Goal: Information Seeking & Learning: Learn about a topic

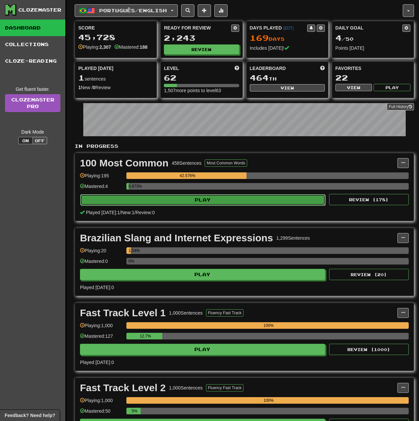
click at [149, 202] on button "Play" at bounding box center [202, 199] width 245 height 11
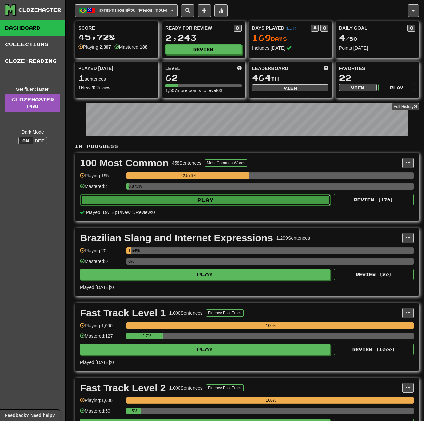
select select "**"
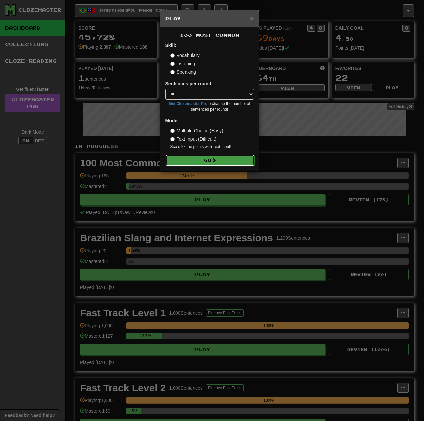
click at [218, 159] on button "Go" at bounding box center [209, 160] width 89 height 11
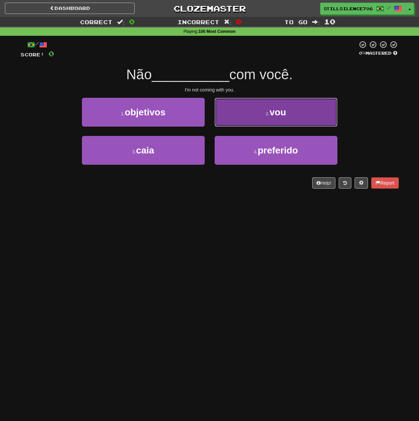
click at [287, 108] on button "2 . vou" at bounding box center [275, 112] width 123 height 29
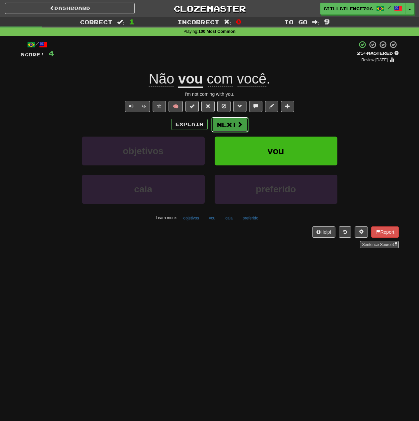
click at [228, 124] on button "Next" at bounding box center [229, 124] width 37 height 15
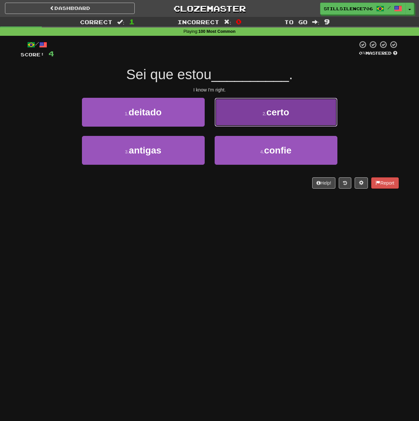
click at [278, 108] on span "certo" at bounding box center [277, 112] width 23 height 10
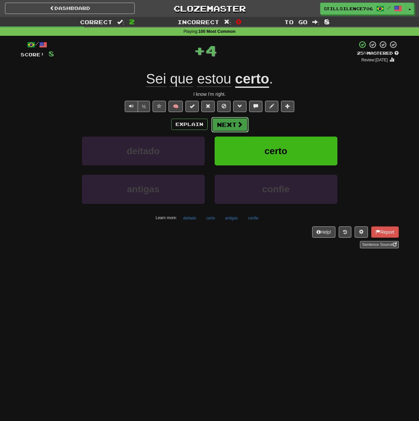
click at [211, 131] on button "Next" at bounding box center [229, 124] width 37 height 15
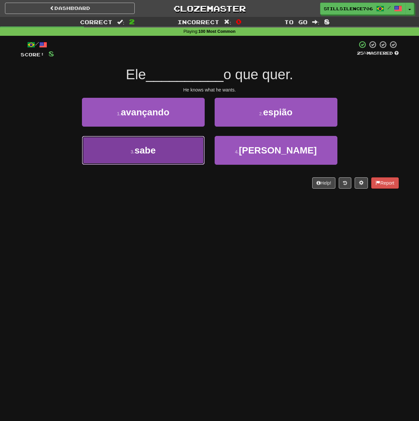
click at [157, 149] on button "3 . sabe" at bounding box center [143, 150] width 123 height 29
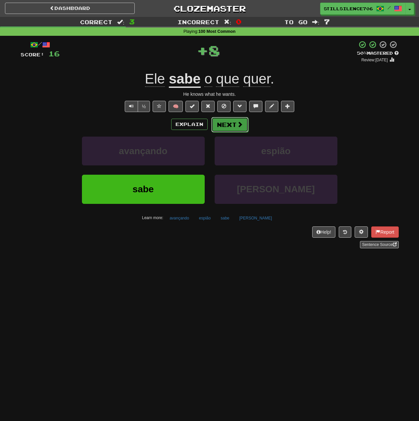
click at [223, 125] on button "Next" at bounding box center [229, 124] width 37 height 15
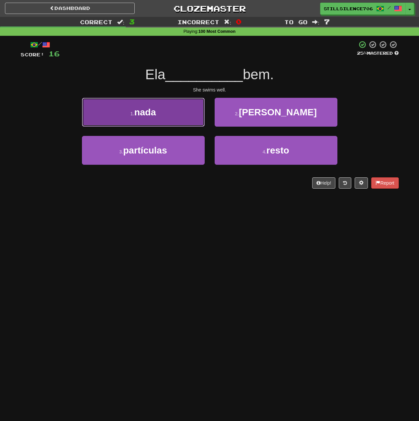
click at [147, 110] on span "nada" at bounding box center [145, 112] width 22 height 10
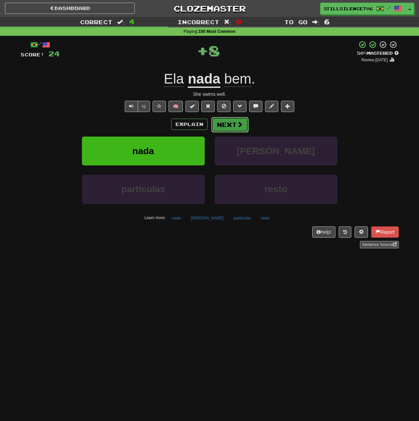
click at [222, 129] on button "Next" at bounding box center [229, 124] width 37 height 15
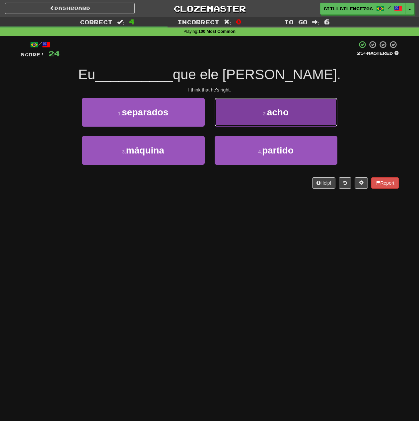
click at [286, 115] on span "acho" at bounding box center [278, 112] width 22 height 10
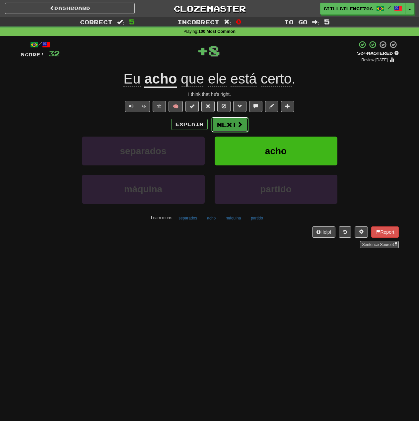
click at [219, 128] on button "Next" at bounding box center [229, 124] width 37 height 15
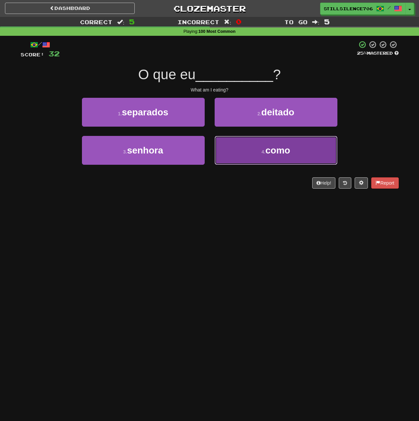
click at [244, 147] on button "4 . como" at bounding box center [275, 150] width 123 height 29
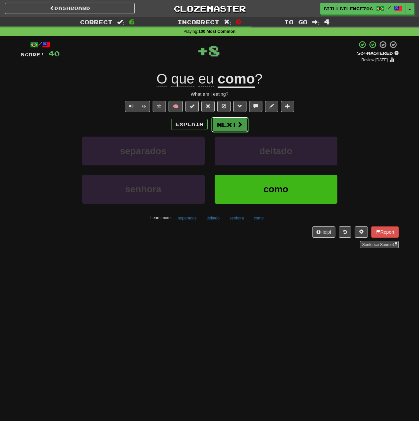
click at [228, 129] on button "Next" at bounding box center [229, 124] width 37 height 15
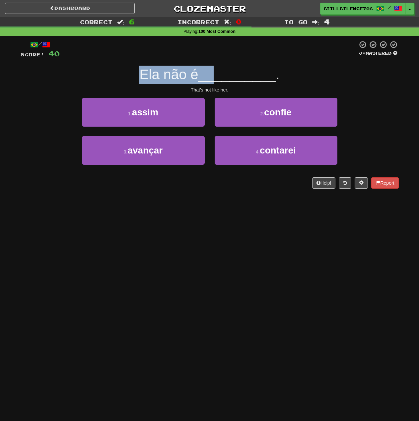
drag, startPoint x: 131, startPoint y: 75, endPoint x: 215, endPoint y: 75, distance: 84.2
click at [215, 75] on div "Ela não é __________ ." at bounding box center [210, 75] width 378 height 18
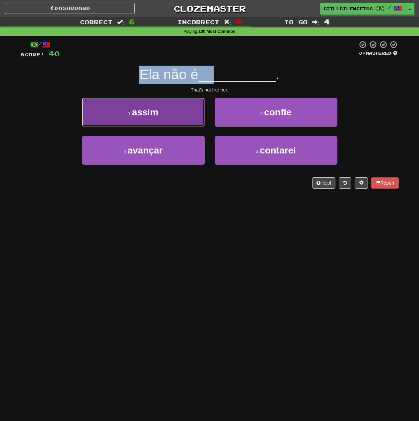
click at [162, 119] on button "1 . assim" at bounding box center [143, 112] width 123 height 29
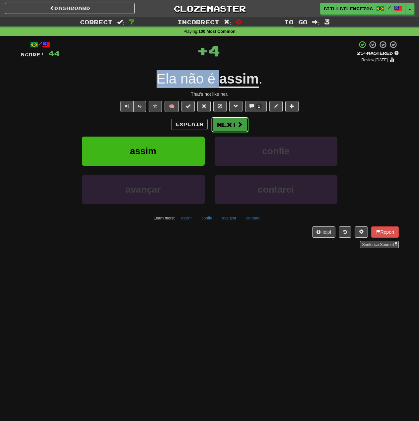
click at [238, 123] on span at bounding box center [240, 124] width 6 height 6
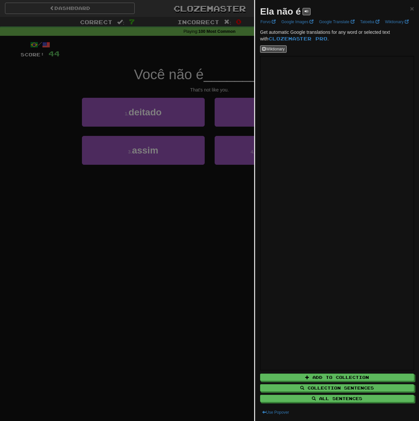
click at [400, 9] on div "Ela não é ×" at bounding box center [337, 11] width 154 height 13
click at [410, 9] on span "×" at bounding box center [412, 9] width 4 height 8
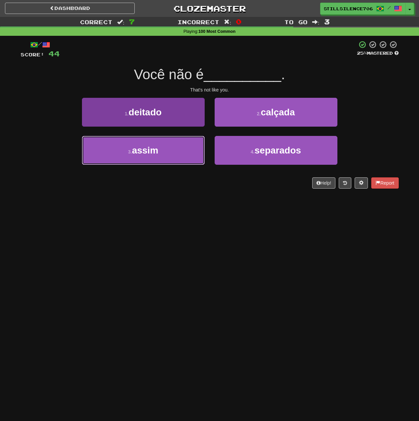
click at [150, 154] on span "assim" at bounding box center [145, 150] width 26 height 10
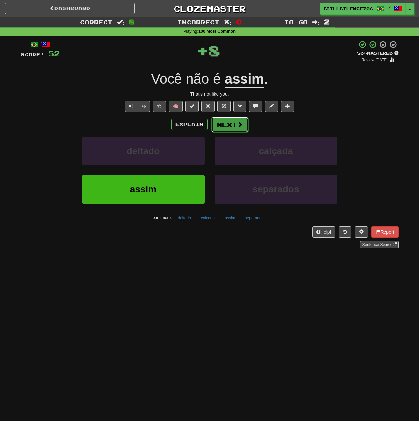
click at [232, 126] on button "Next" at bounding box center [229, 124] width 37 height 15
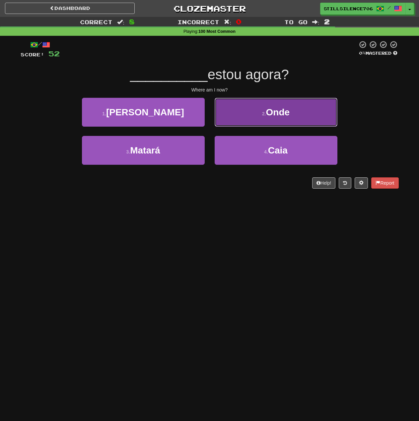
click at [258, 117] on button "2 . Onde" at bounding box center [275, 112] width 123 height 29
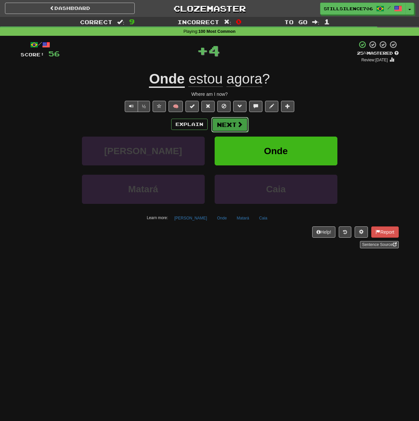
click at [223, 129] on button "Next" at bounding box center [229, 124] width 37 height 15
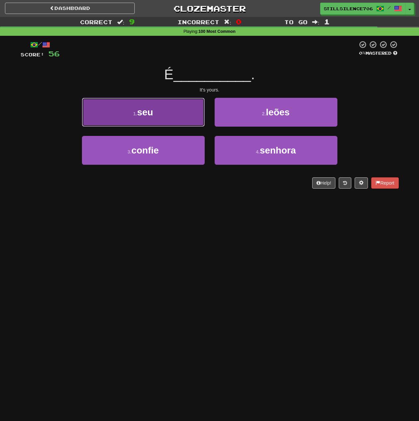
click at [178, 112] on button "1 . seu" at bounding box center [143, 112] width 123 height 29
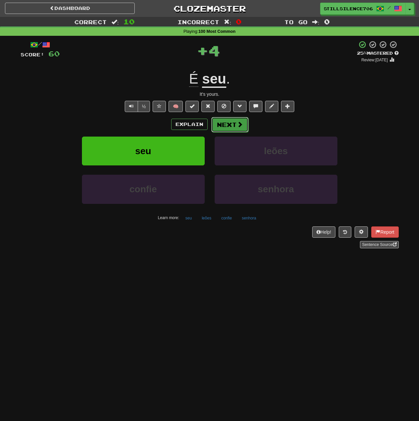
click at [229, 123] on button "Next" at bounding box center [229, 124] width 37 height 15
